Goal: Transaction & Acquisition: Book appointment/travel/reservation

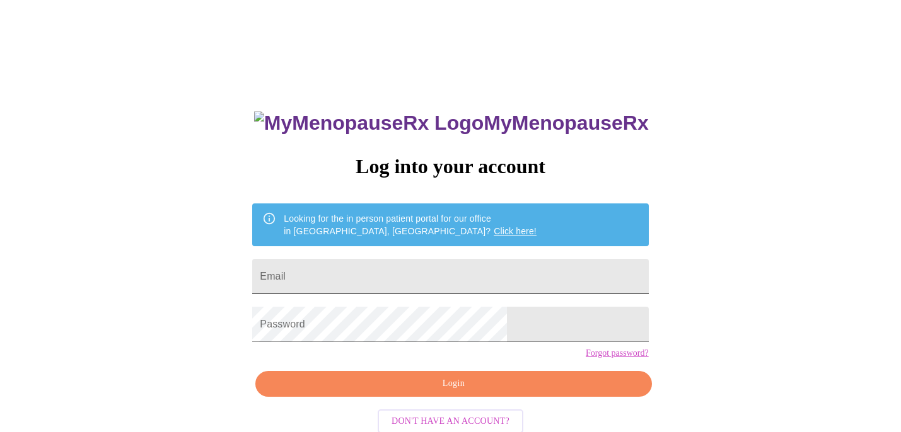
click at [432, 281] on input "Email" at bounding box center [450, 276] width 396 height 35
type input "[EMAIL_ADDRESS][DOMAIN_NAME]"
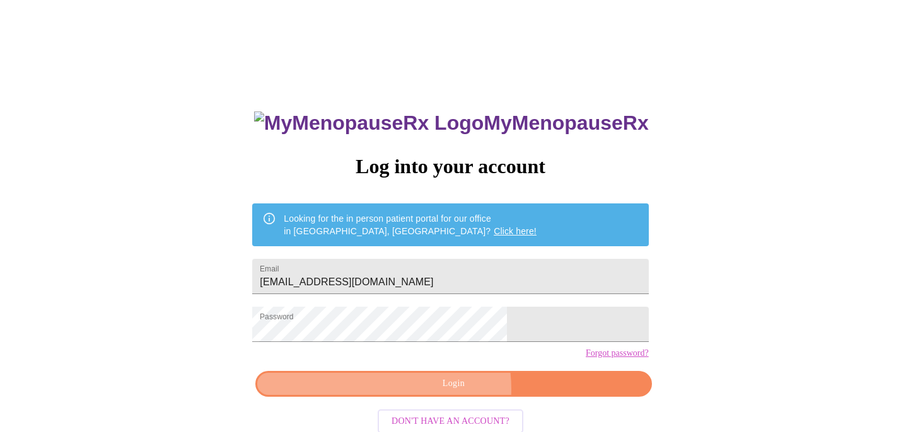
click at [438, 392] on span "Login" at bounding box center [453, 384] width 367 height 16
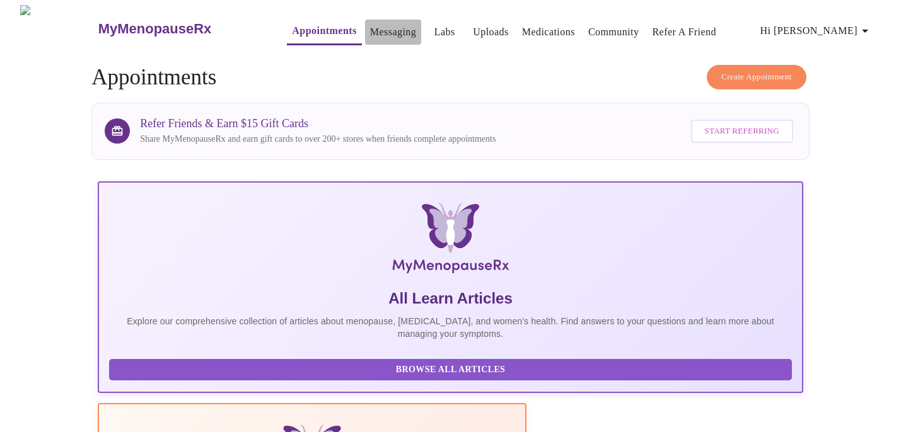
click at [384, 26] on link "Messaging" at bounding box center [393, 32] width 46 height 18
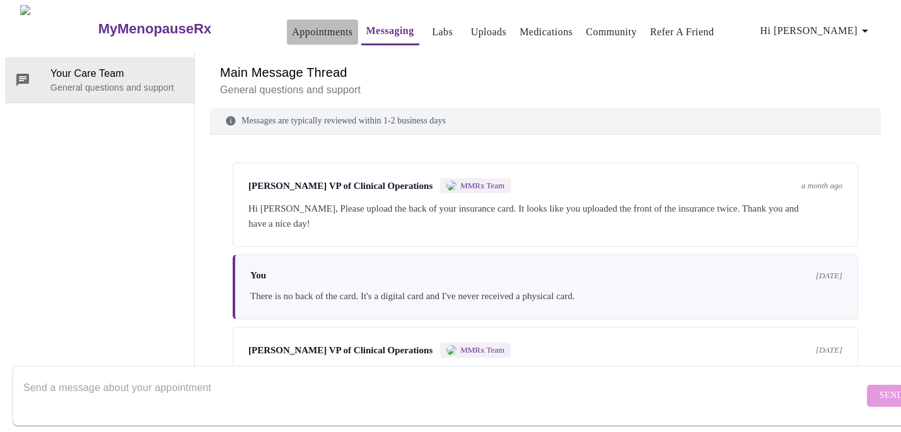
click at [292, 25] on link "Appointments" at bounding box center [322, 32] width 61 height 18
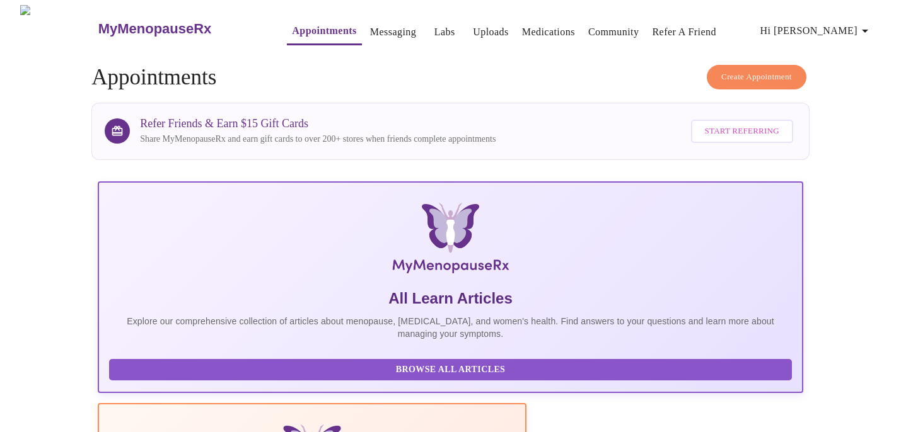
click at [748, 76] on span "Create Appointment" at bounding box center [756, 77] width 71 height 14
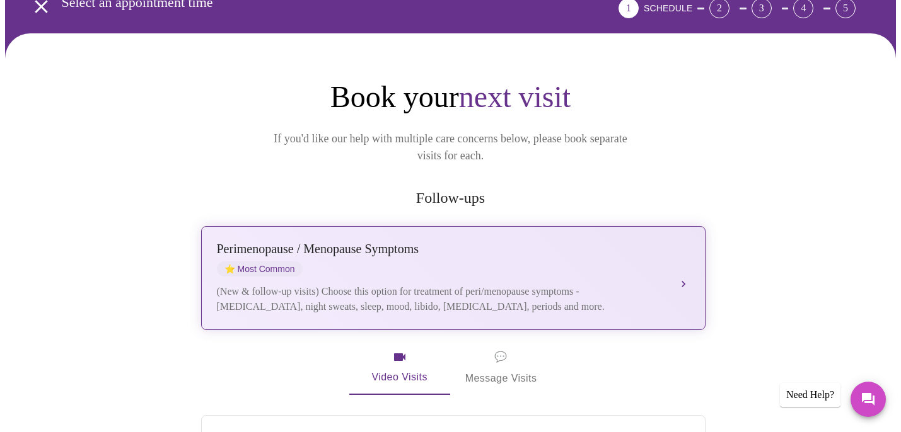
scroll to position [153, 0]
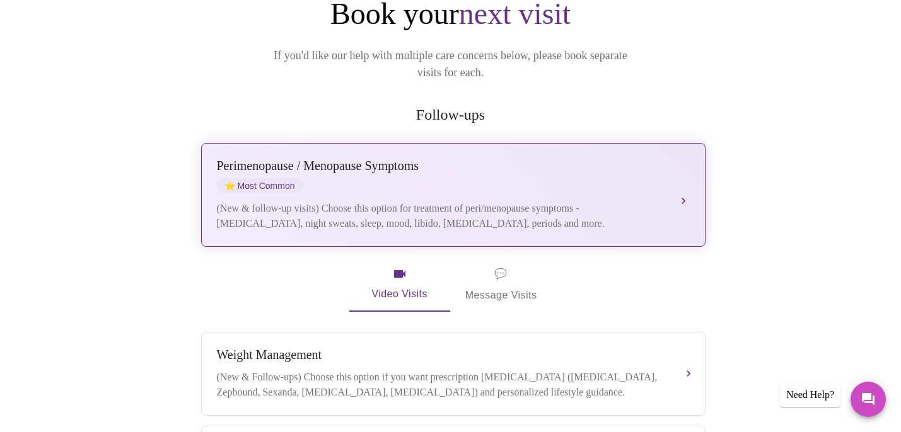
click at [464, 201] on div "(New & follow-up visits) Choose this option for treatment of peri/menopause sym…" at bounding box center [441, 216] width 448 height 30
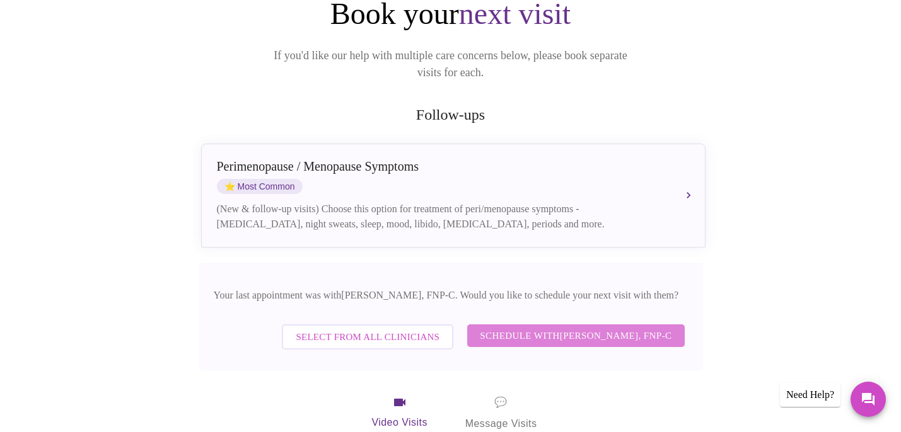
click at [552, 328] on span "Schedule with [PERSON_NAME], FNP-C" at bounding box center [576, 336] width 192 height 16
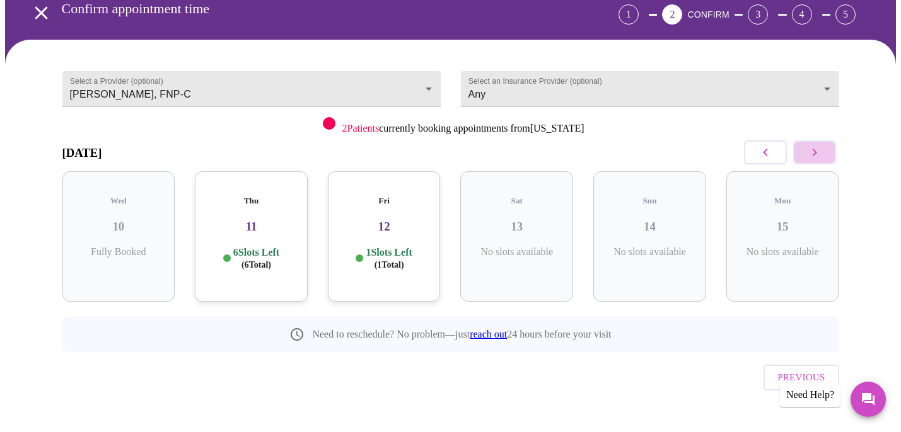
click at [813, 151] on icon "button" at bounding box center [814, 153] width 4 height 8
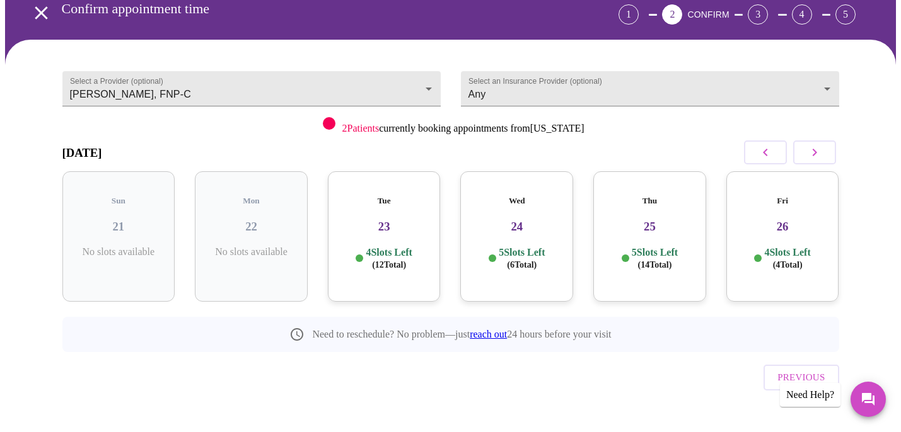
click at [376, 229] on div "Tue 23 4 Slots Left ( 12 Total)" at bounding box center [384, 236] width 113 height 130
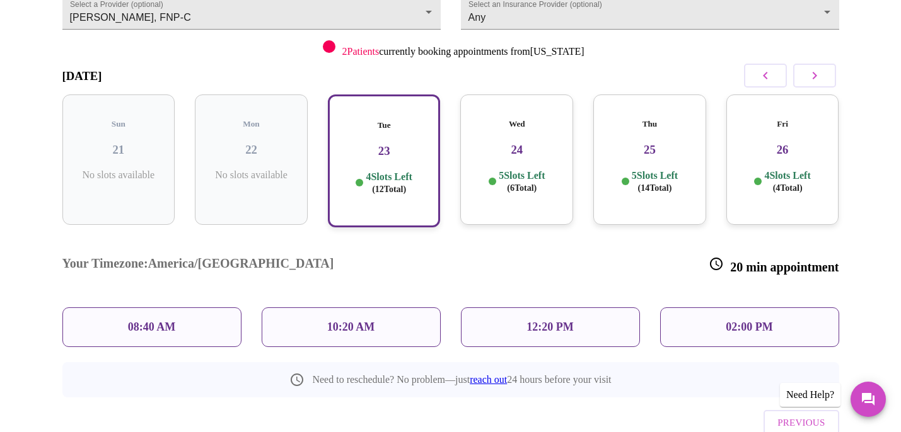
scroll to position [165, 0]
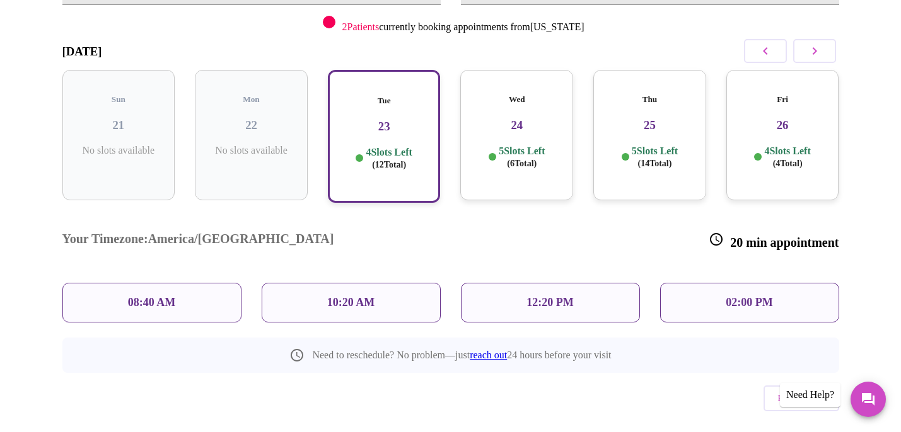
click at [327, 296] on p "10:20 AM" at bounding box center [351, 302] width 48 height 13
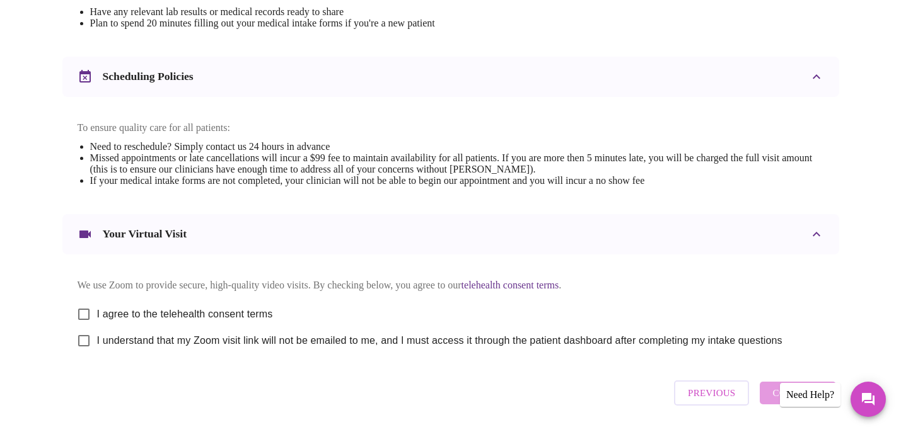
scroll to position [430, 0]
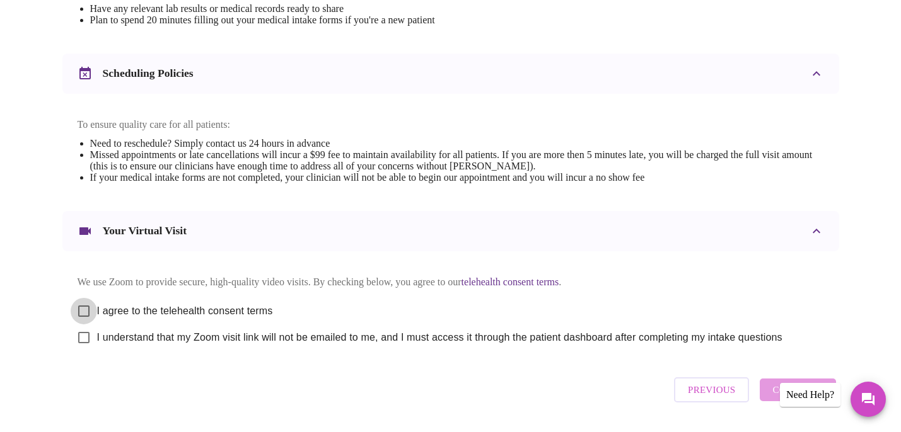
click at [77, 322] on input "I agree to the telehealth consent terms" at bounding box center [84, 311] width 26 height 26
checkbox input "true"
click at [81, 349] on input "I understand that my Zoom visit link will not be emailed to me, and I must acce…" at bounding box center [84, 338] width 26 height 26
checkbox input "true"
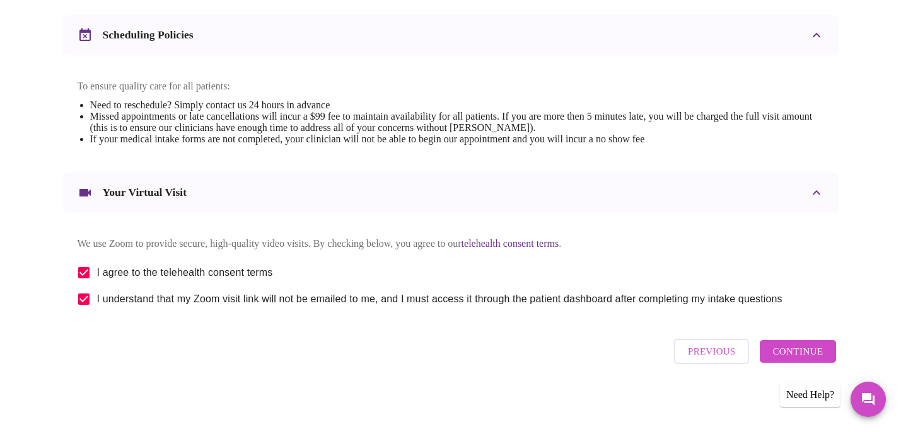
click at [817, 356] on span "Continue" at bounding box center [797, 352] width 50 height 16
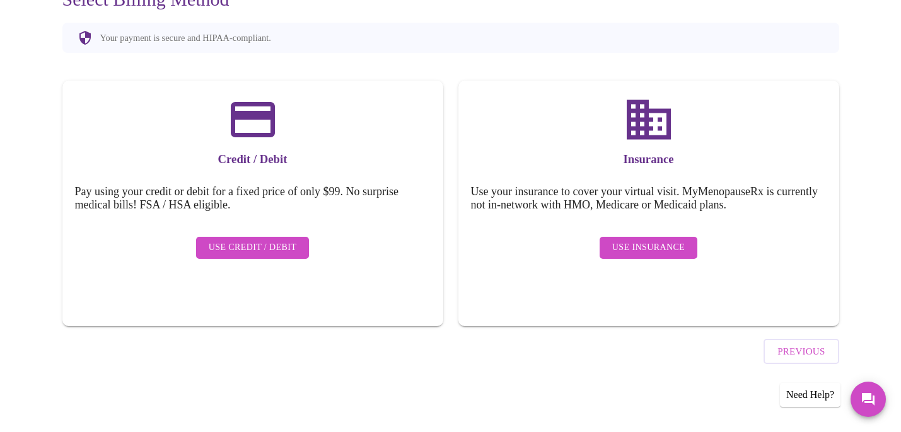
scroll to position [104, 0]
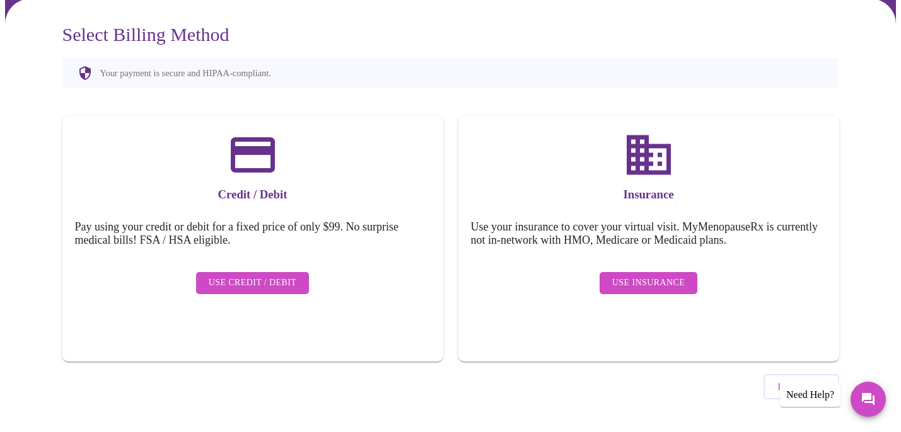
click at [644, 275] on span "Use Insurance" at bounding box center [648, 283] width 72 height 16
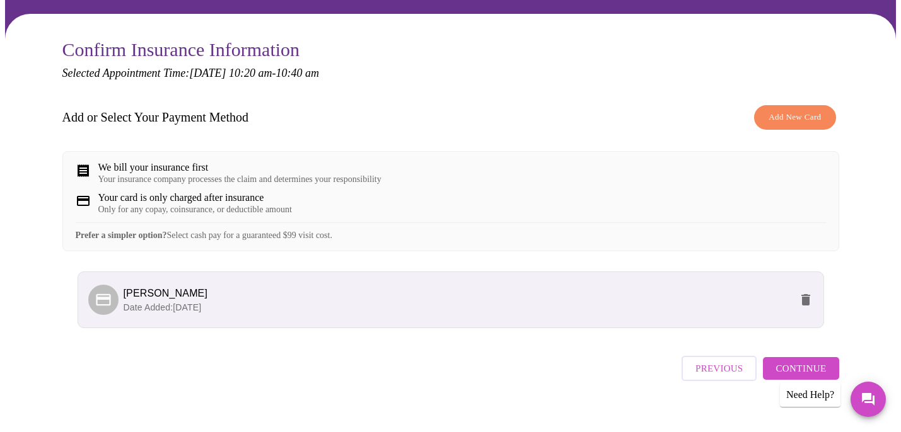
scroll to position [115, 0]
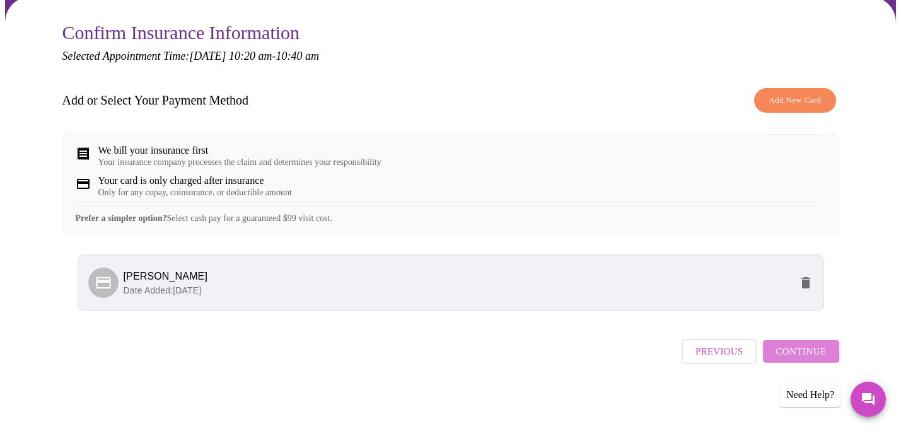
click at [797, 350] on span "Continue" at bounding box center [800, 352] width 50 height 16
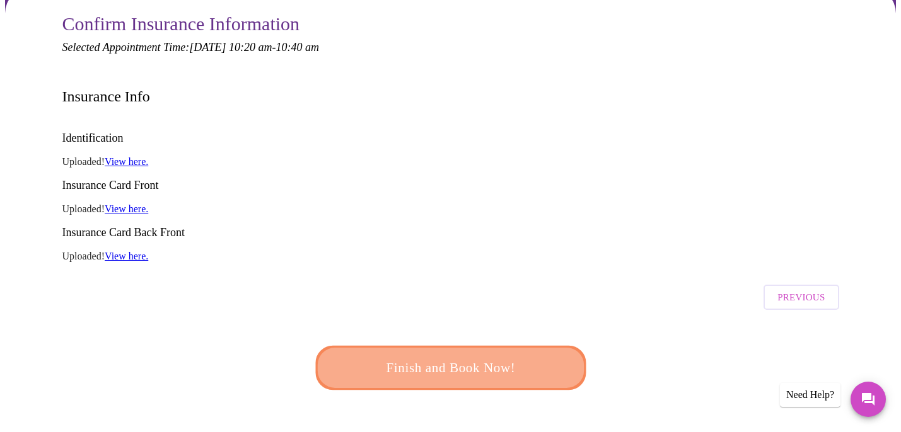
click at [525, 346] on button "Finish and Book Now!" at bounding box center [450, 368] width 270 height 44
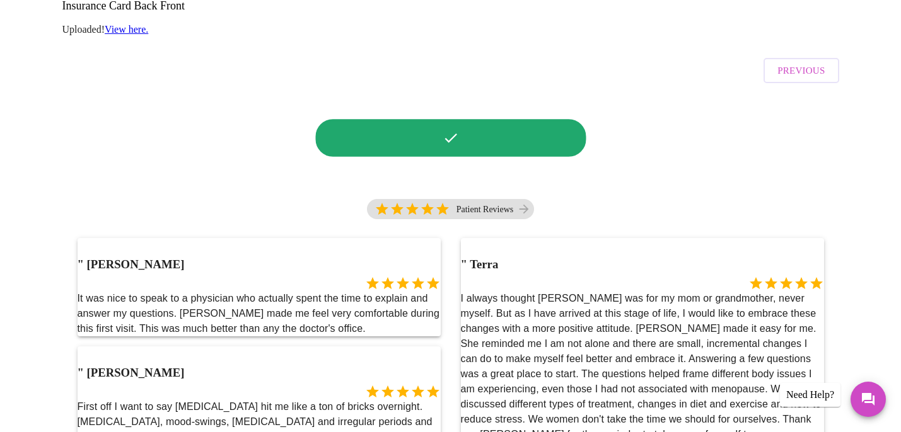
scroll to position [373, 0]
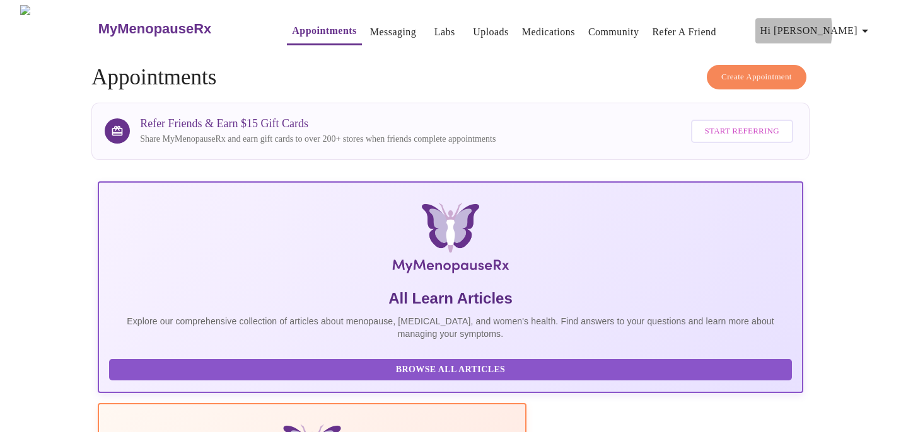
click at [810, 25] on button "Hi [PERSON_NAME]" at bounding box center [816, 30] width 122 height 25
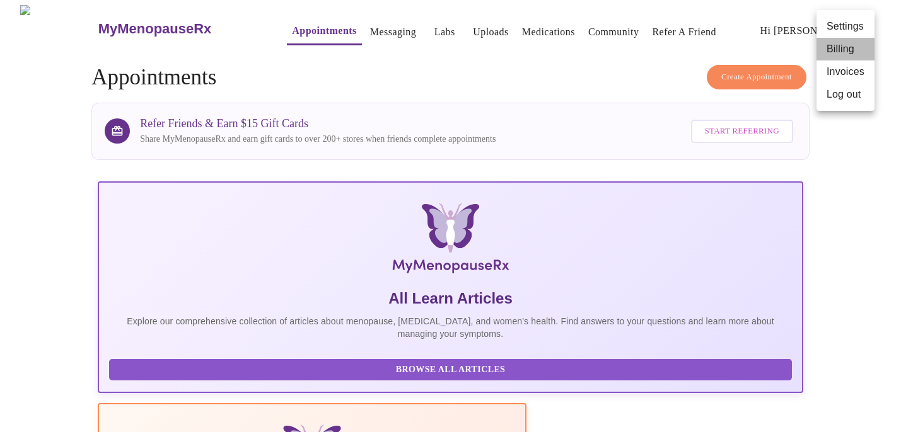
click at [830, 46] on li "Billing" at bounding box center [845, 49] width 58 height 23
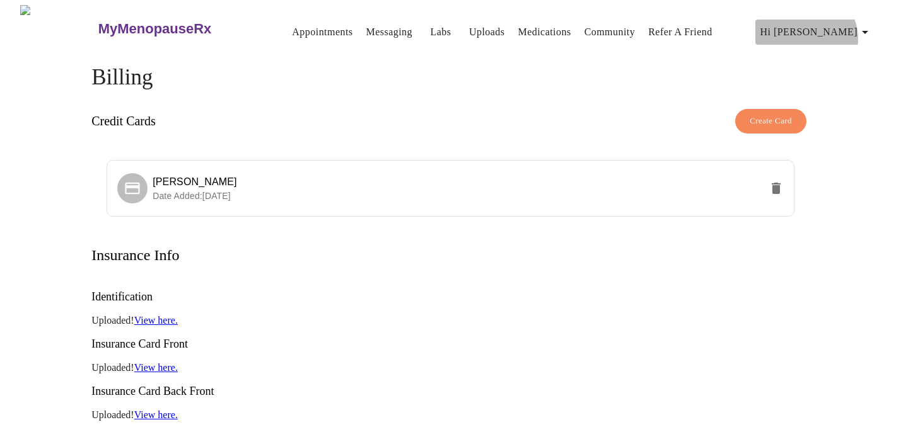
click at [857, 33] on span "Hi [PERSON_NAME]" at bounding box center [816, 32] width 112 height 18
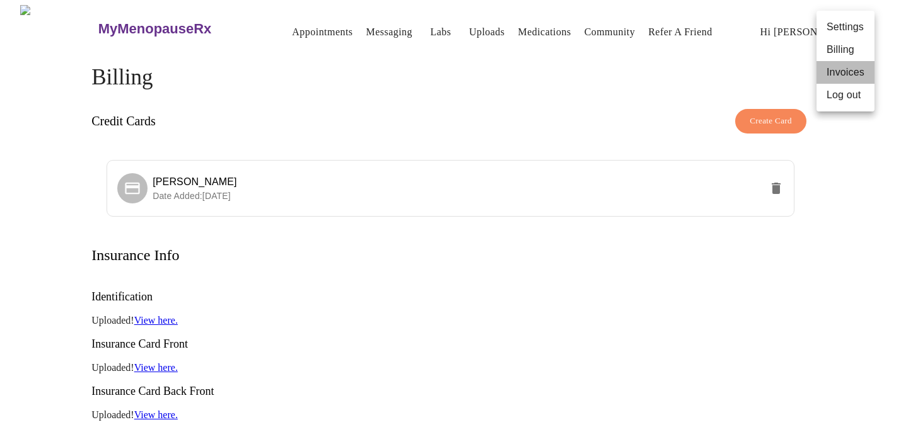
click at [844, 78] on li "Invoices" at bounding box center [845, 72] width 58 height 23
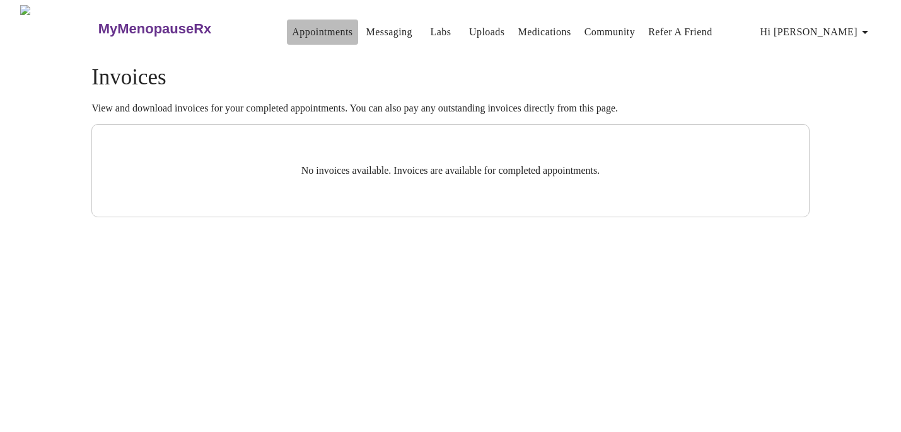
click at [292, 23] on link "Appointments" at bounding box center [322, 32] width 61 height 18
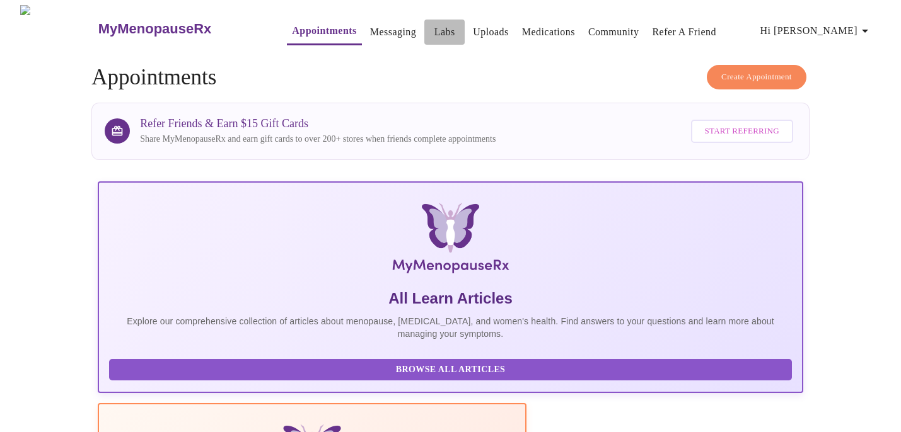
click at [434, 23] on link "Labs" at bounding box center [444, 32] width 21 height 18
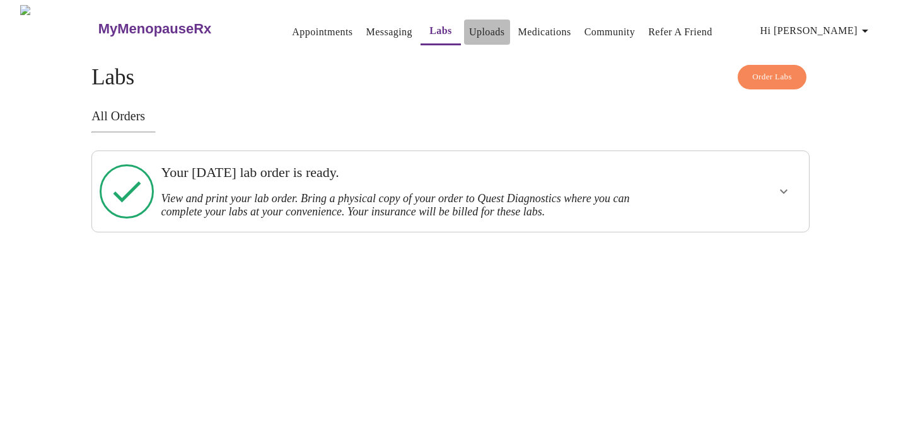
click at [469, 23] on link "Uploads" at bounding box center [487, 32] width 36 height 18
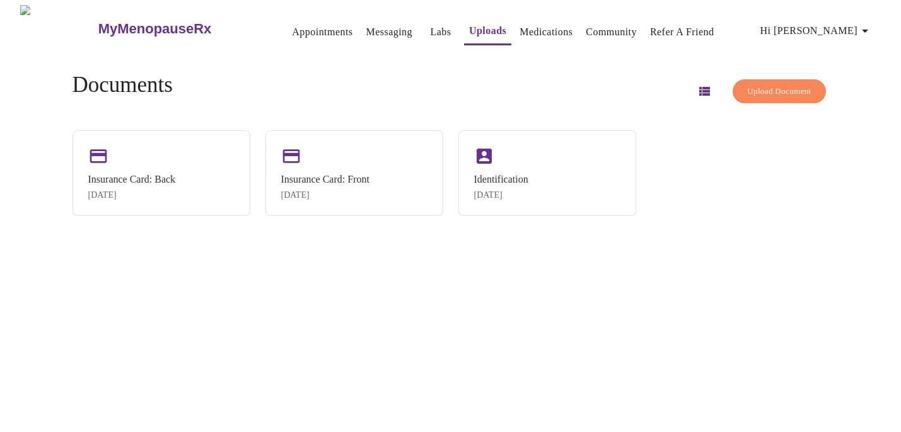
click at [519, 27] on link "Medications" at bounding box center [545, 32] width 53 height 18
